Goal: Information Seeking & Learning: Stay updated

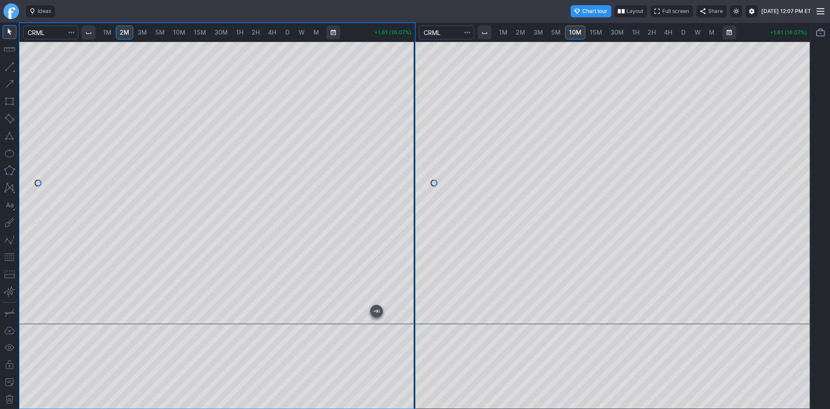
click at [386, 240] on div at bounding box center [217, 183] width 396 height 282
click at [9, 138] on button "button" at bounding box center [10, 136] width 14 height 14
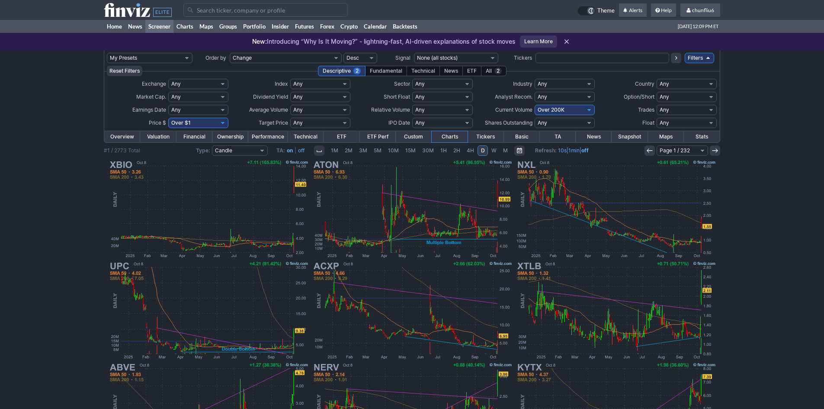
click at [212, 8] on input "Search" at bounding box center [265, 10] width 164 height 14
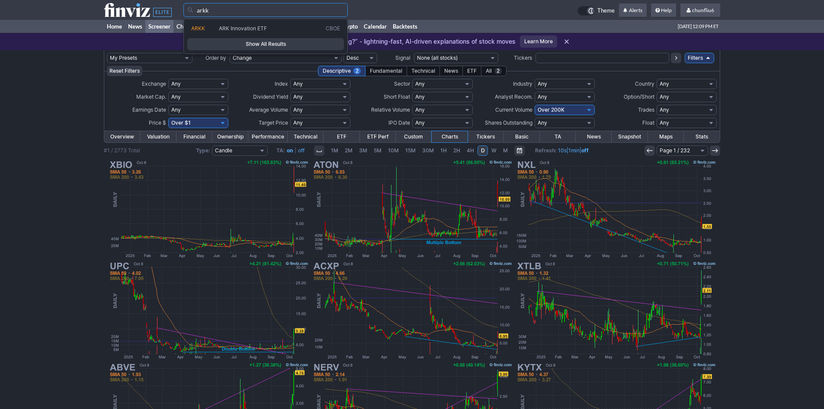
click at [213, 29] on span "ARKK" at bounding box center [205, 28] width 28 height 7
type input "ARKK"
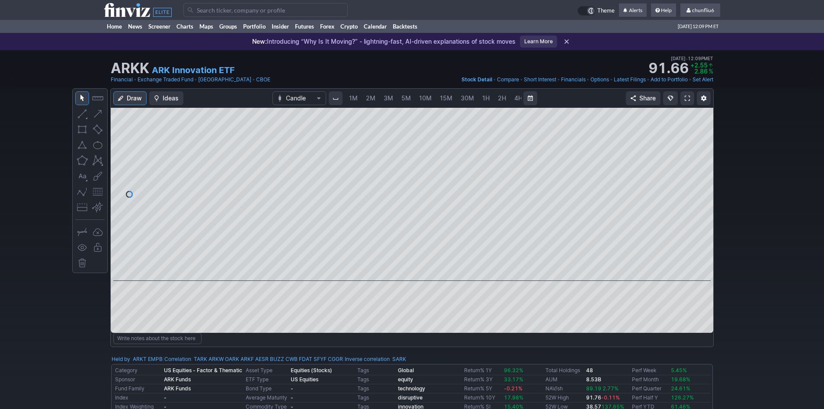
scroll to position [0, 47]
click at [688, 95] on span at bounding box center [687, 98] width 5 height 7
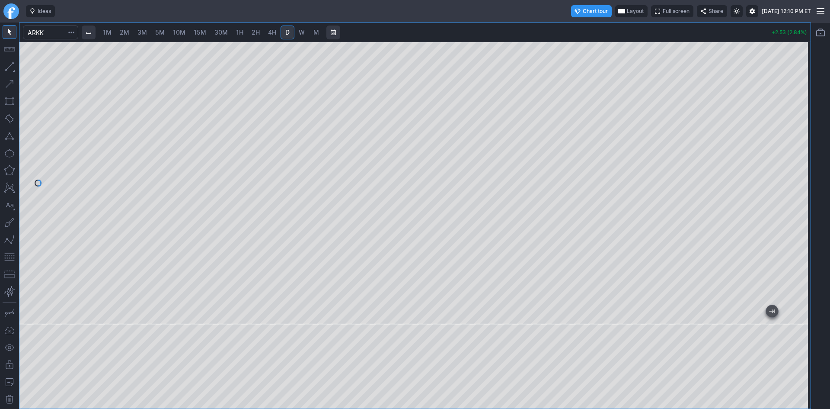
click at [792, 128] on div at bounding box center [414, 183] width 791 height 282
click at [110, 32] on span "1M" at bounding box center [107, 32] width 9 height 7
click at [786, 144] on div at bounding box center [414, 183] width 791 height 282
drag, startPoint x: 8, startPoint y: 255, endPoint x: 16, endPoint y: 253, distance: 8.4
click at [9, 255] on button "button" at bounding box center [10, 257] width 14 height 14
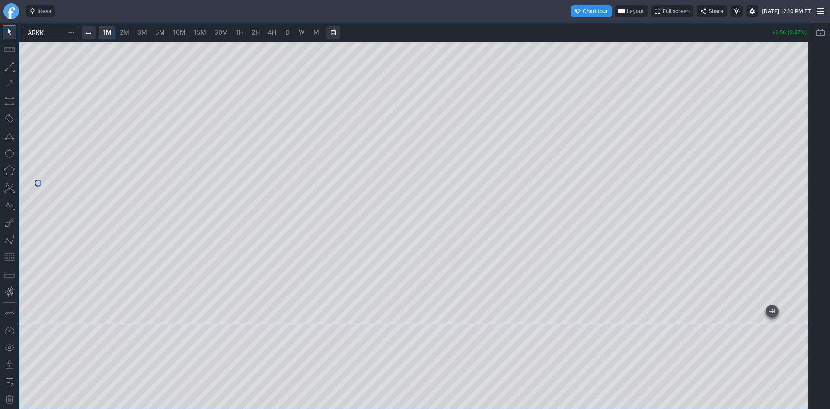
drag, startPoint x: 812, startPoint y: 75, endPoint x: 799, endPoint y: 105, distance: 32.4
click at [794, 125] on div "1M 2M 3M 5M 10M 15M 30M 1H 2H 4H D W M +2.56 (2.87%)" at bounding box center [415, 215] width 830 height 386
drag, startPoint x: 799, startPoint y: 105, endPoint x: 793, endPoint y: 147, distance: 42.9
click at [793, 147] on div at bounding box center [802, 180] width 18 height 261
drag, startPoint x: 799, startPoint y: 104, endPoint x: 793, endPoint y: 156, distance: 51.8
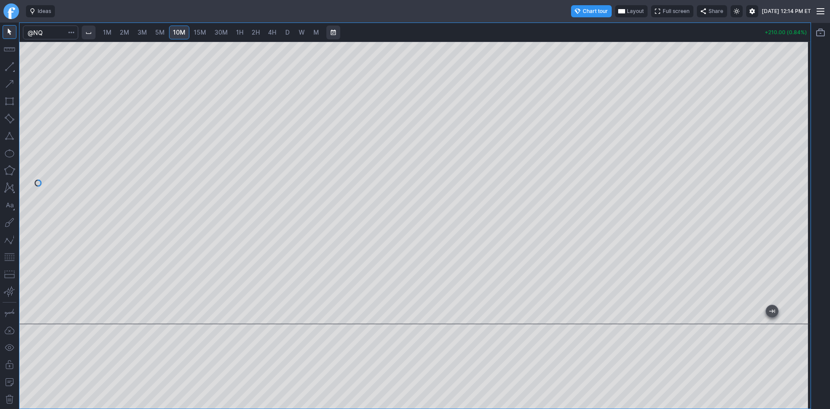
click at [793, 156] on div at bounding box center [802, 180] width 18 height 261
